Goal: Communication & Community: Answer question/provide support

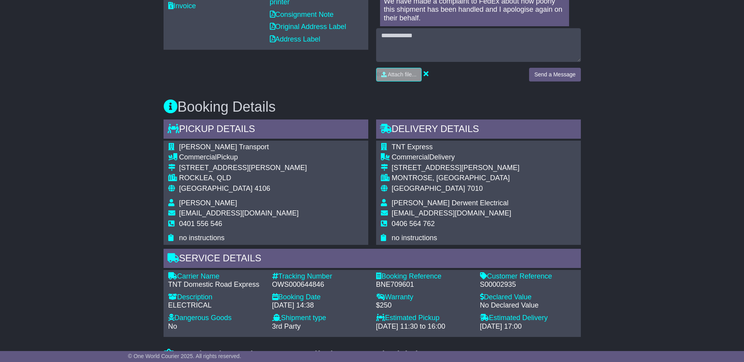
scroll to position [281, 0]
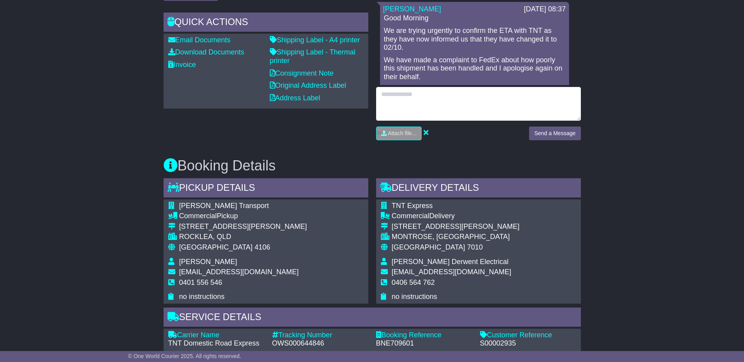
click at [424, 94] on textarea at bounding box center [478, 104] width 205 height 34
type textarea "**********"
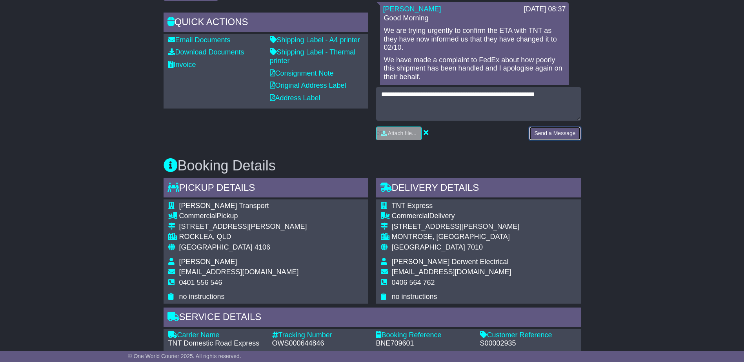
click at [566, 136] on button "Send a Message" at bounding box center [554, 134] width 51 height 14
